Goal: Check status: Verify the current state of an ongoing process or item

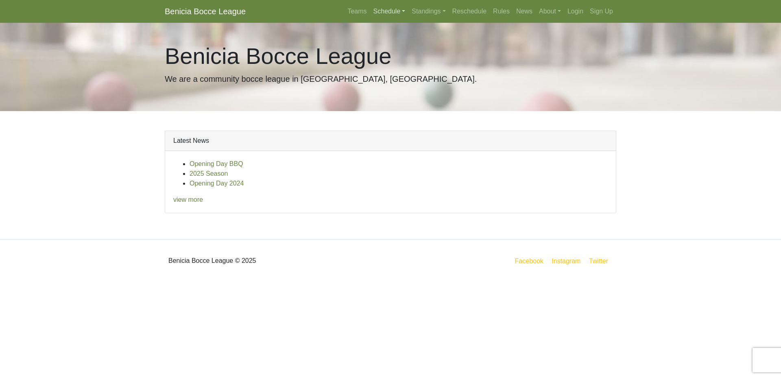
click at [393, 10] on link "Schedule" at bounding box center [389, 11] width 39 height 16
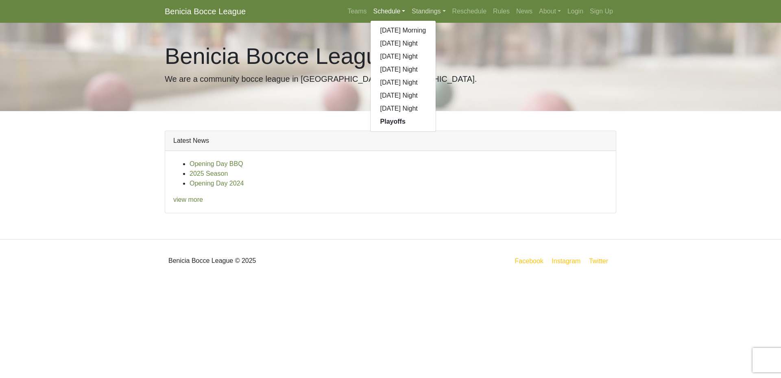
click at [435, 9] on link "Standings" at bounding box center [428, 11] width 40 height 16
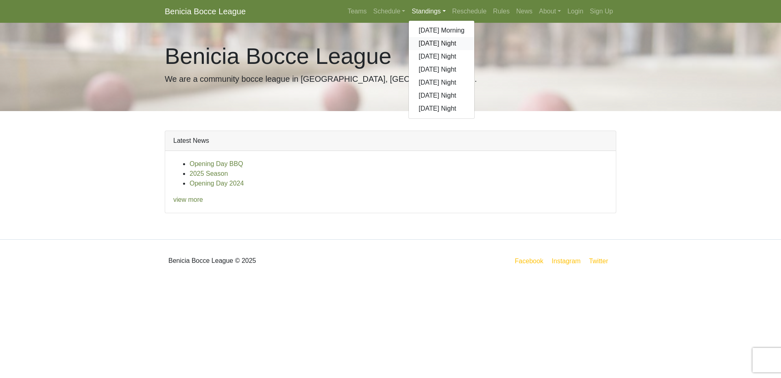
click at [436, 41] on link "[DATE] Night" at bounding box center [441, 43] width 65 height 13
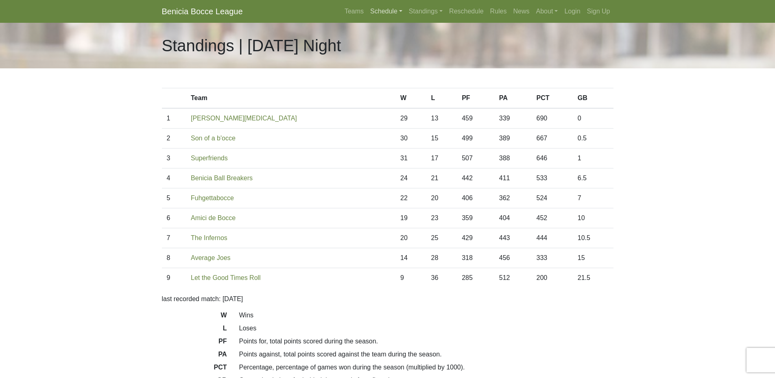
click at [390, 11] on link "Schedule" at bounding box center [386, 11] width 39 height 16
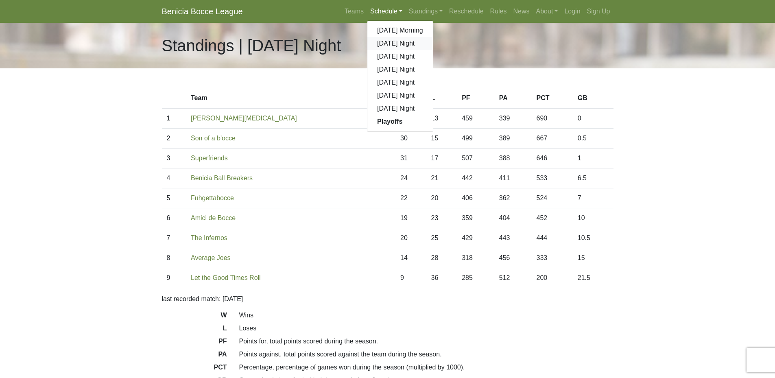
click at [388, 42] on link "[DATE] Night" at bounding box center [399, 43] width 65 height 13
